Goal: Find contact information: Find contact information

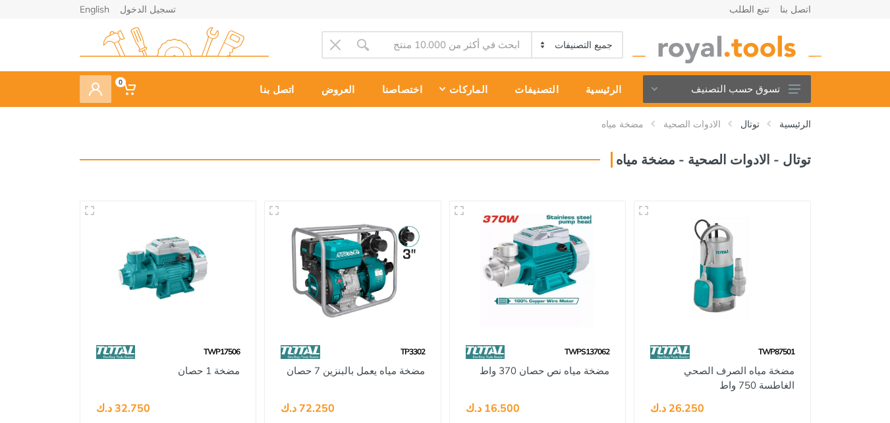
click at [98, 80] on span at bounding box center [96, 89] width 32 height 28
click at [800, 10] on link "اتصل بنا" at bounding box center [795, 9] width 31 height 9
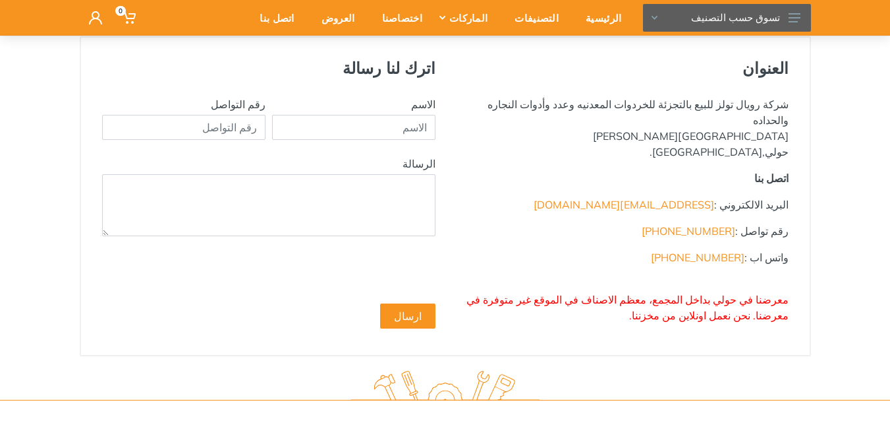
scroll to position [132, 0]
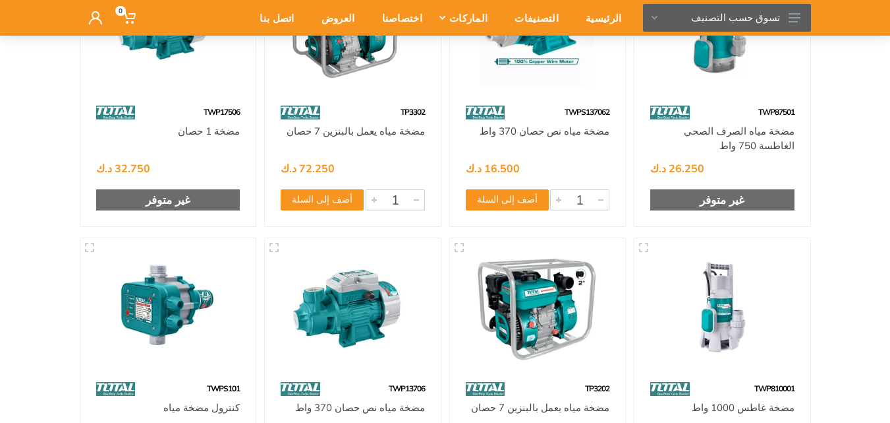
scroll to position [180, 0]
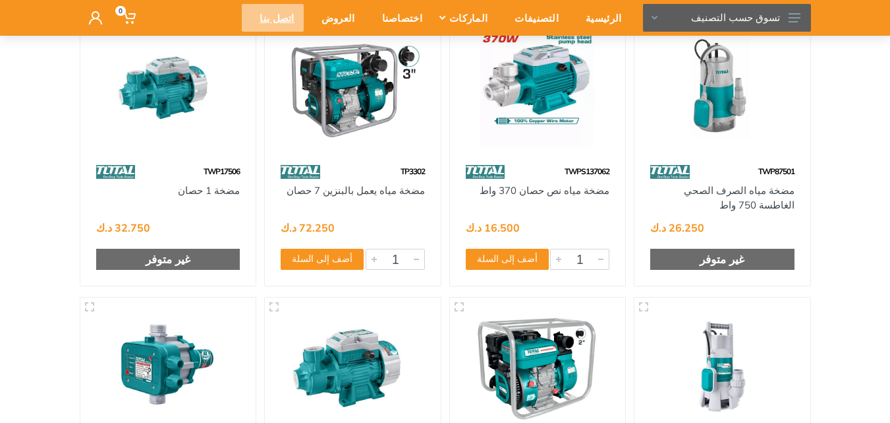
click at [303, 30] on div "اتصل بنا" at bounding box center [272, 18] width 61 height 28
